Goal: Information Seeking & Learning: Learn about a topic

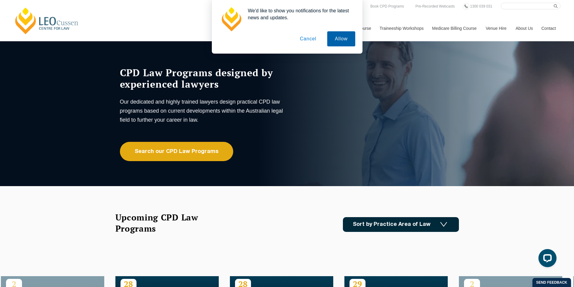
click at [339, 38] on button "Allow" at bounding box center [341, 38] width 28 height 15
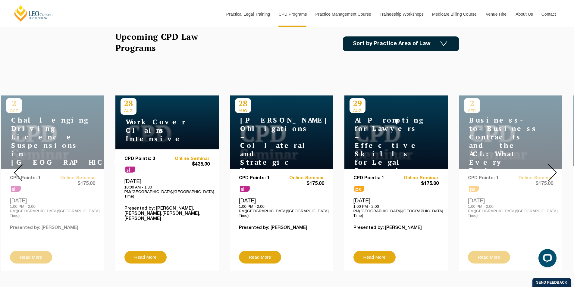
scroll to position [211, 0]
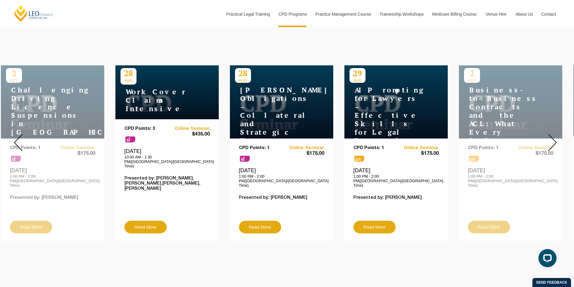
click at [556, 140] on img at bounding box center [552, 142] width 9 height 17
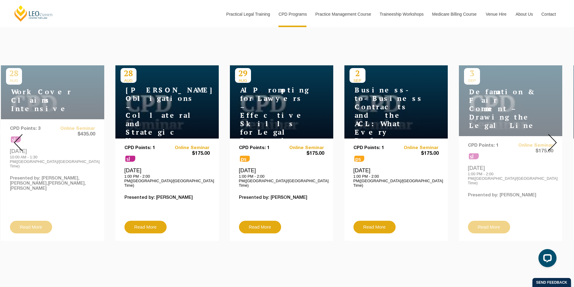
click at [556, 140] on img at bounding box center [552, 142] width 9 height 17
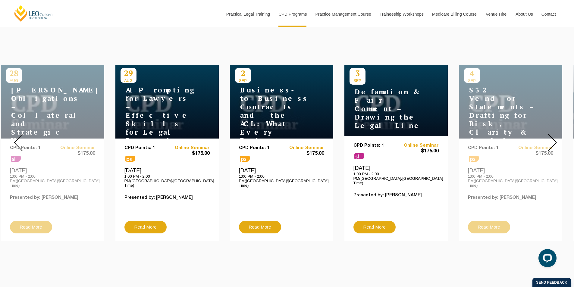
click at [555, 139] on img at bounding box center [552, 142] width 9 height 17
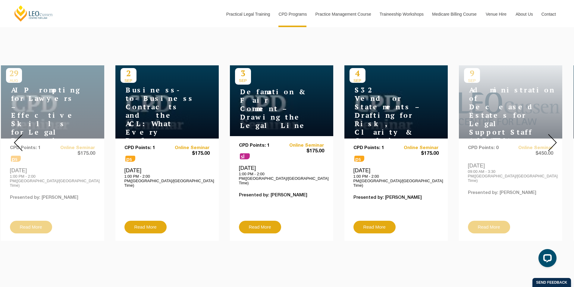
click at [555, 139] on img at bounding box center [552, 142] width 9 height 17
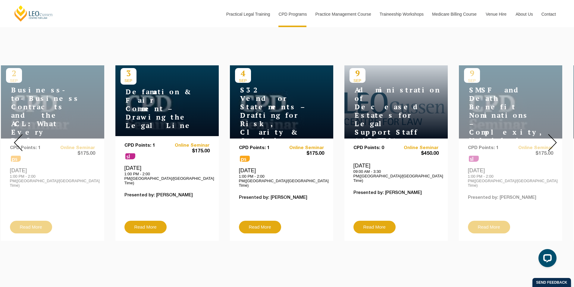
click at [555, 139] on img at bounding box center [552, 142] width 9 height 17
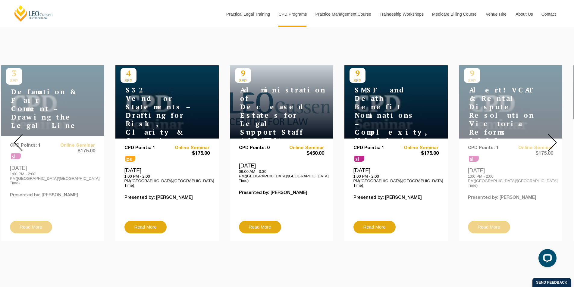
click at [555, 139] on img at bounding box center [552, 142] width 9 height 17
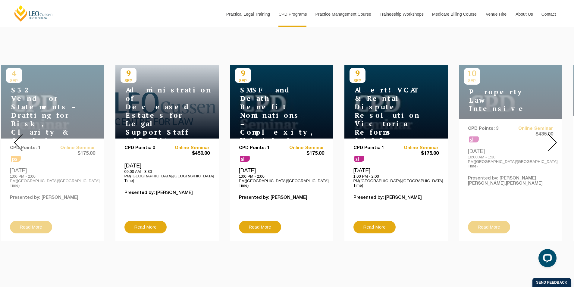
click at [555, 139] on img at bounding box center [552, 142] width 9 height 17
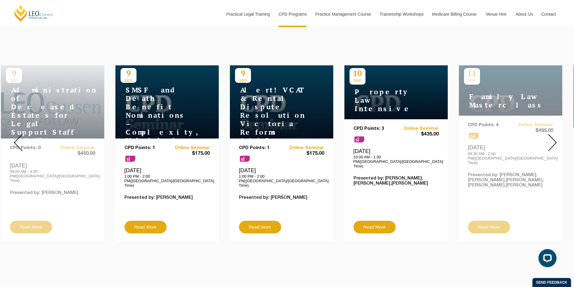
click at [555, 139] on img at bounding box center [552, 142] width 9 height 17
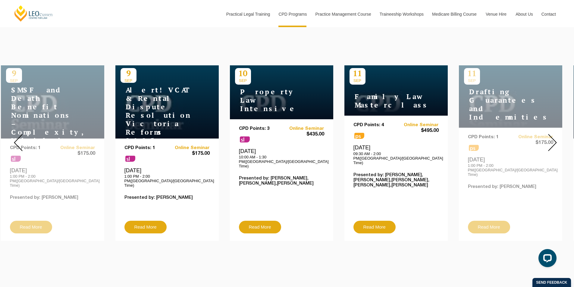
click at [555, 139] on img at bounding box center [552, 142] width 9 height 17
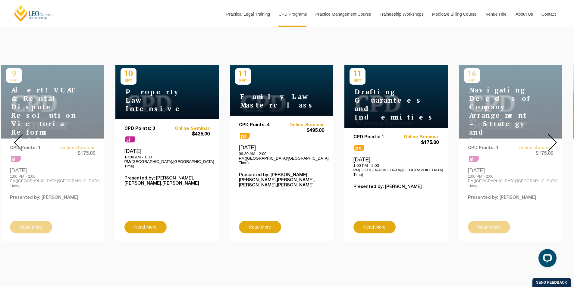
click at [555, 139] on img at bounding box center [552, 142] width 9 height 17
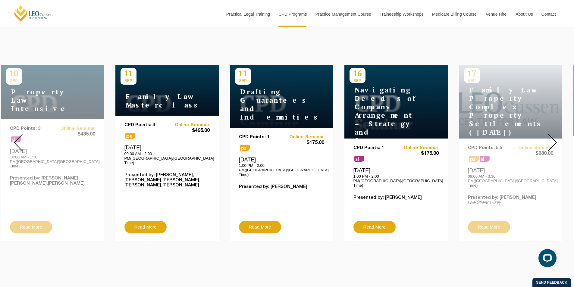
click at [555, 139] on img at bounding box center [552, 142] width 9 height 17
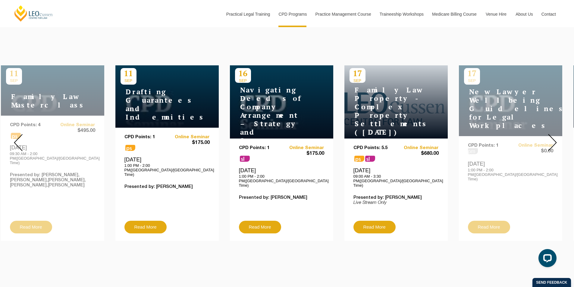
click at [555, 139] on img at bounding box center [552, 142] width 9 height 17
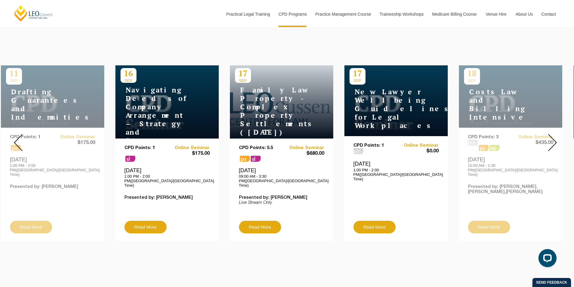
click at [555, 139] on img at bounding box center [552, 142] width 9 height 17
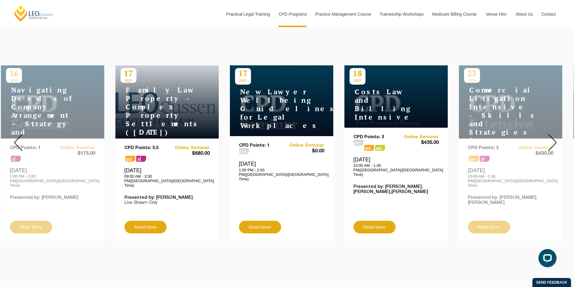
click at [555, 139] on img at bounding box center [552, 142] width 9 height 17
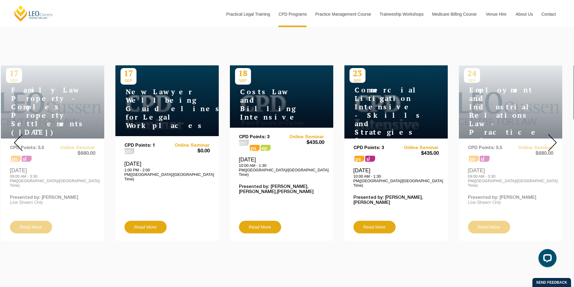
click at [555, 139] on img at bounding box center [552, 142] width 9 height 17
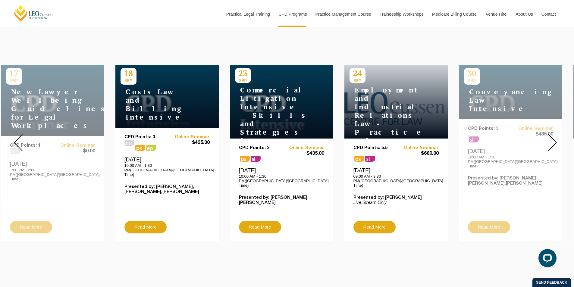
click at [555, 139] on img at bounding box center [552, 142] width 9 height 17
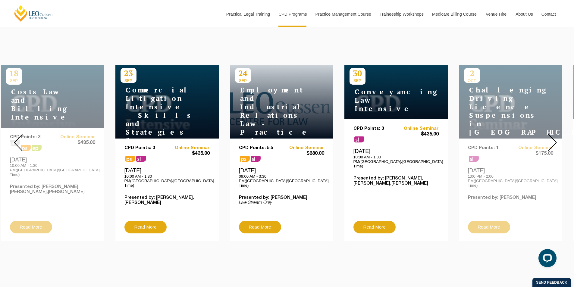
click at [555, 139] on img at bounding box center [552, 142] width 9 height 17
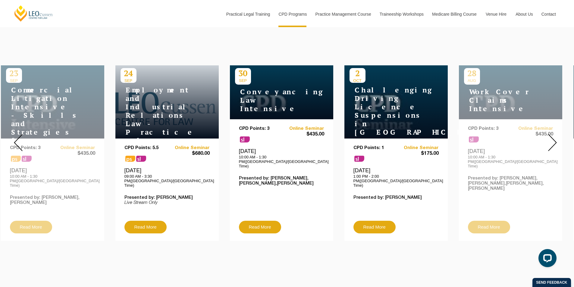
click at [555, 139] on img at bounding box center [552, 142] width 9 height 17
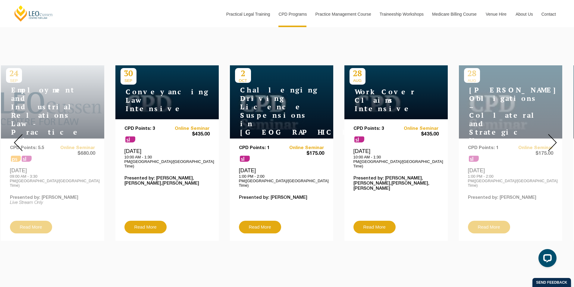
click at [555, 139] on img at bounding box center [552, 142] width 9 height 17
